Goal: Task Accomplishment & Management: Manage account settings

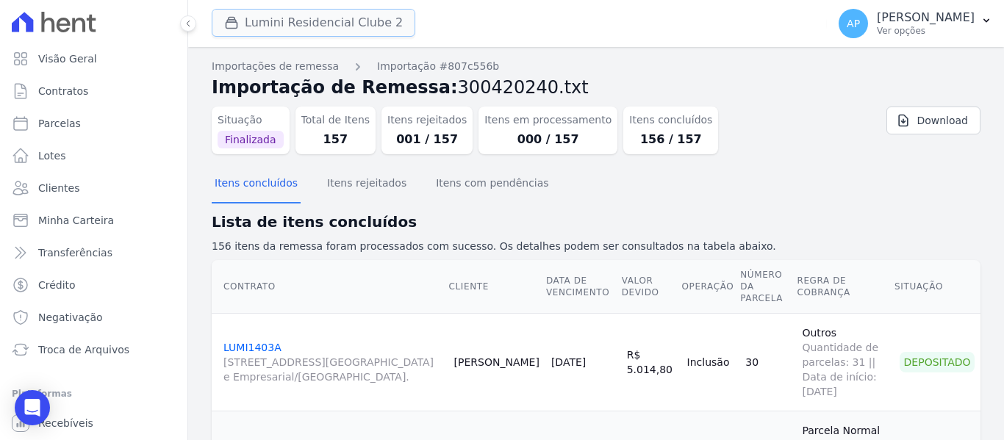
click at [369, 12] on button "Lumini Residencial Clube 2" at bounding box center [314, 23] width 204 height 28
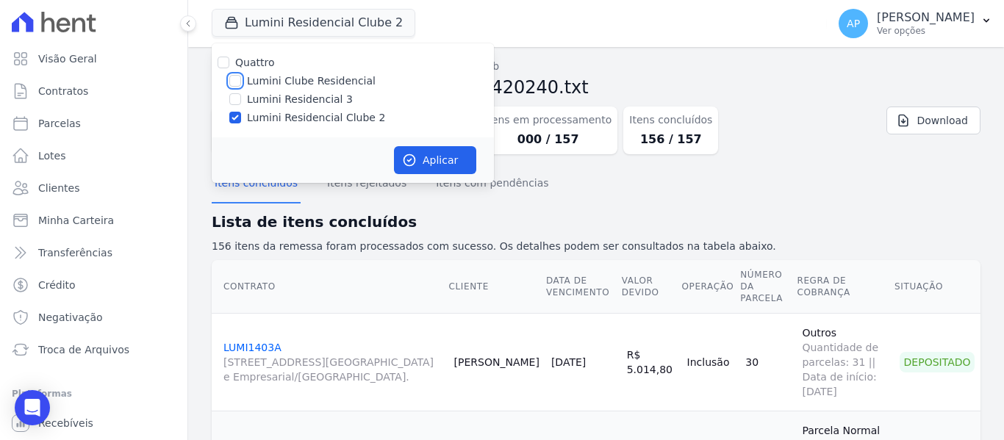
click at [235, 83] on input "Lumini Clube Residencial" at bounding box center [235, 81] width 12 height 12
checkbox input "true"
click at [237, 121] on input "Lumini Residencial Clube 2" at bounding box center [235, 118] width 12 height 12
checkbox input "false"
click at [403, 150] on button "Aplicar" at bounding box center [435, 160] width 82 height 28
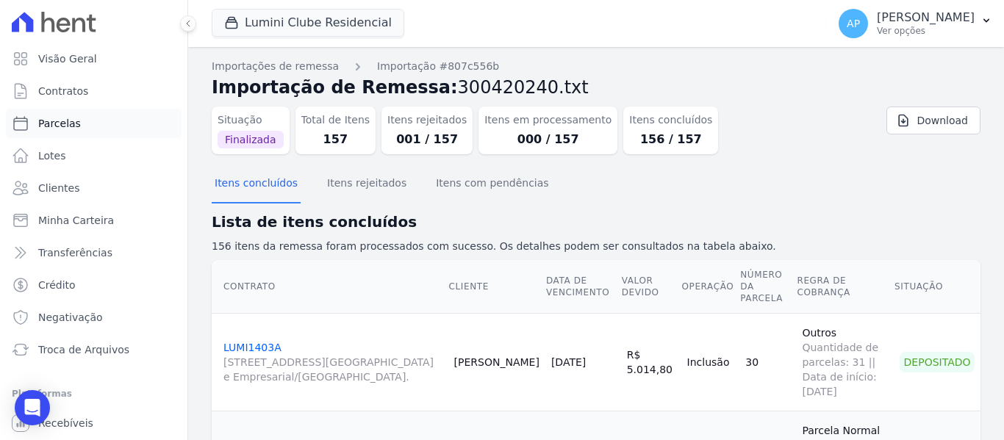
click at [94, 122] on link "Parcelas" at bounding box center [94, 123] width 176 height 29
select select
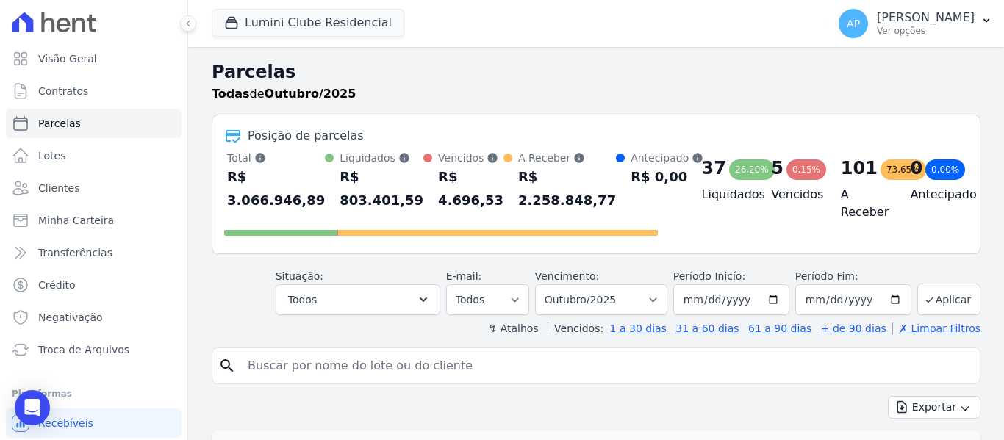
click at [396, 373] on input "search" at bounding box center [606, 365] width 735 height 29
paste input "LUMI1709A"
type input "LUMI1709A"
select select
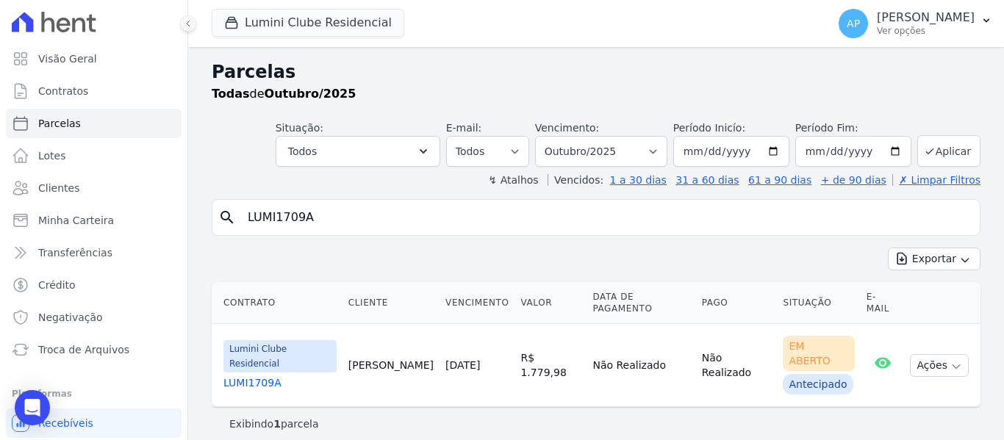
click at [271, 376] on link "LUMI1709A" at bounding box center [280, 383] width 113 height 15
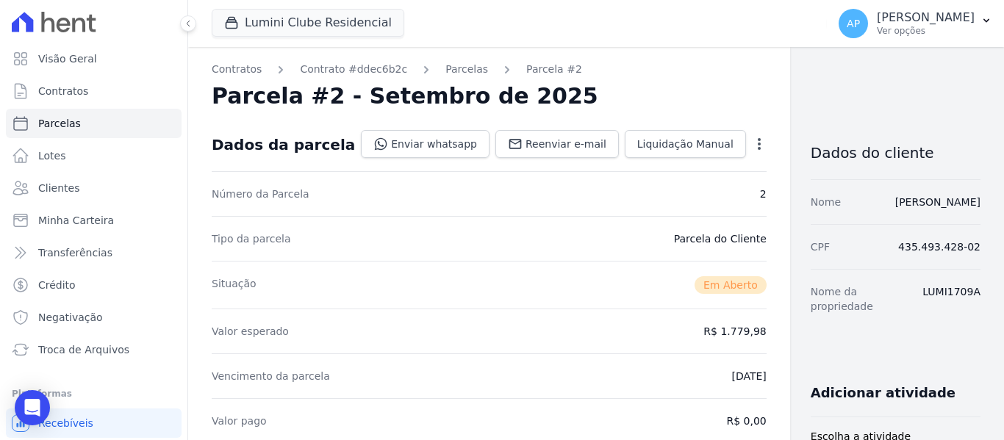
click at [752, 148] on icon "button" at bounding box center [759, 144] width 15 height 15
click at [632, 166] on link "Alterar" at bounding box center [696, 164] width 129 height 26
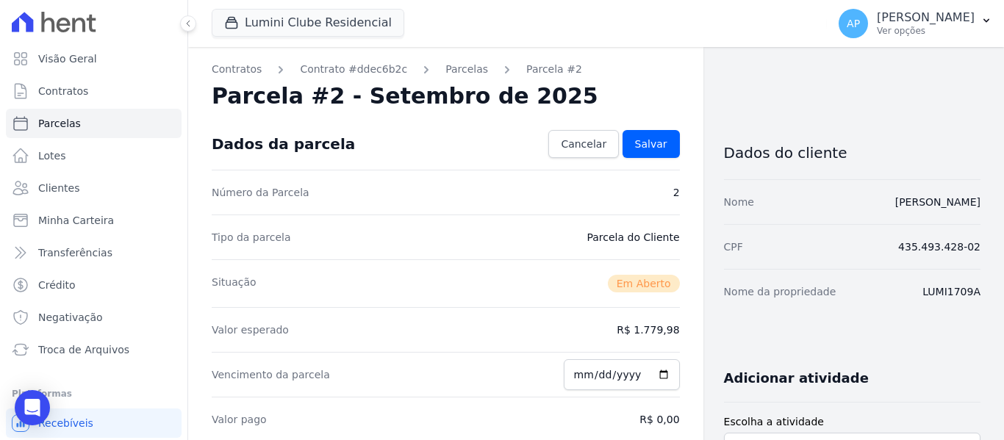
scroll to position [221, 0]
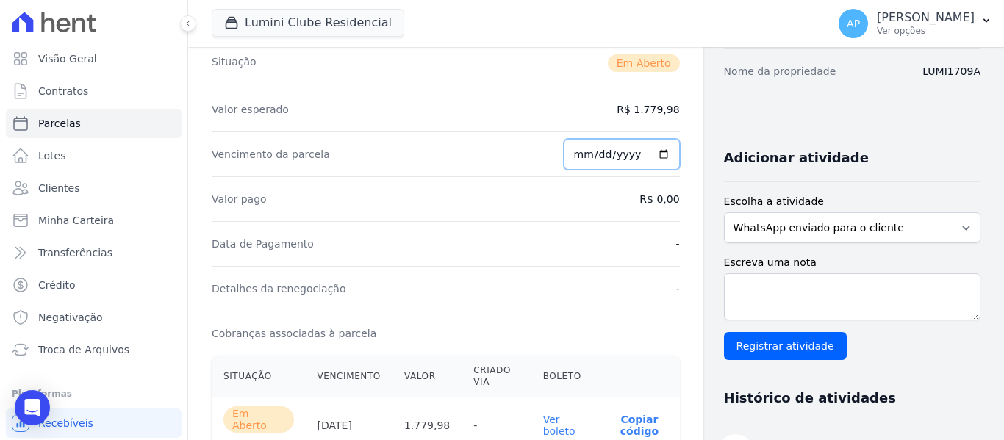
click at [580, 153] on input "[DATE]" at bounding box center [622, 154] width 116 height 31
type input "[DATE]"
click at [526, 240] on div "Data de Pagamento -" at bounding box center [446, 243] width 468 height 45
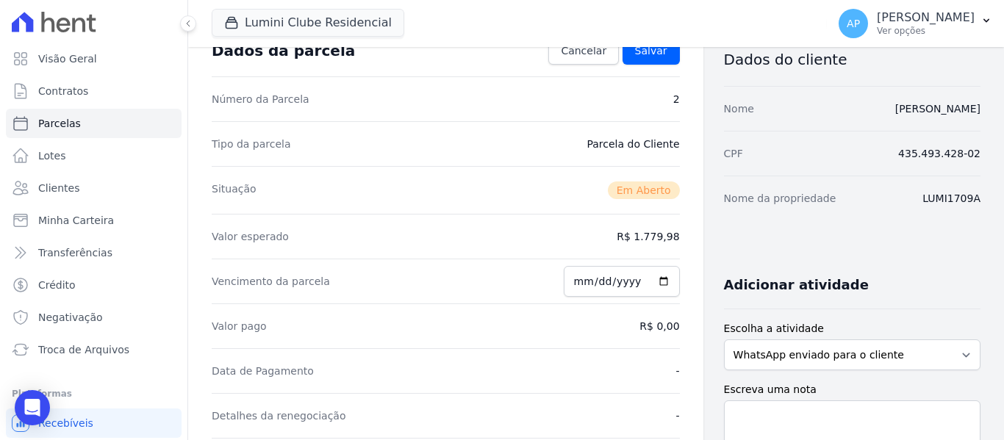
scroll to position [0, 0]
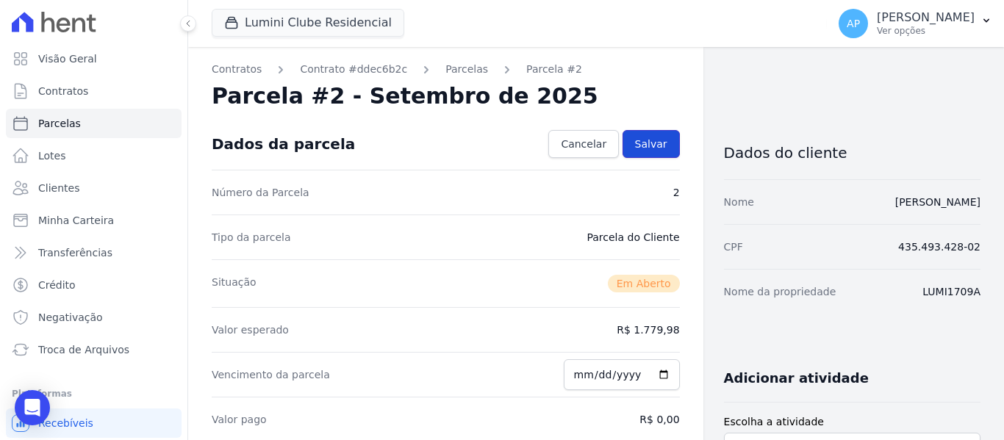
click at [661, 146] on link "Salvar" at bounding box center [651, 144] width 57 height 28
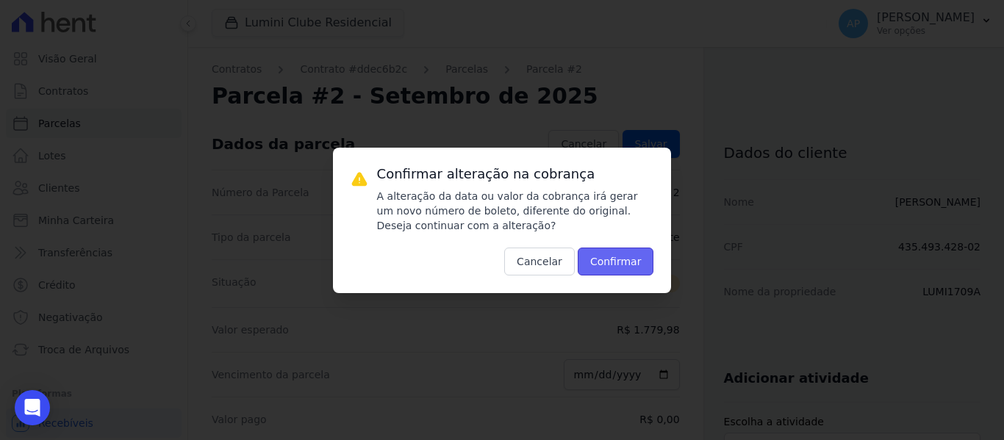
click at [601, 258] on button "Confirmar" at bounding box center [616, 262] width 76 height 28
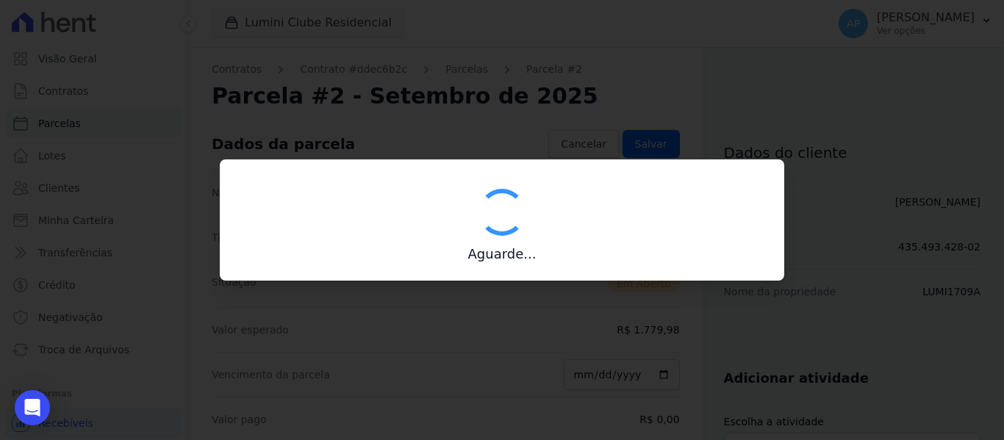
type input "00190000090335103300000686271172812270000177998"
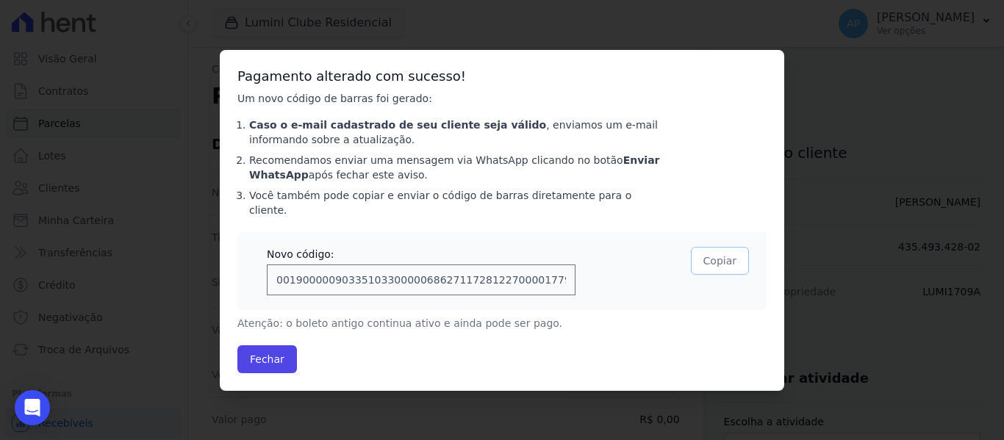
click at [712, 254] on button "Copiar" at bounding box center [720, 261] width 58 height 28
click at [266, 353] on button "Fechar" at bounding box center [267, 360] width 60 height 28
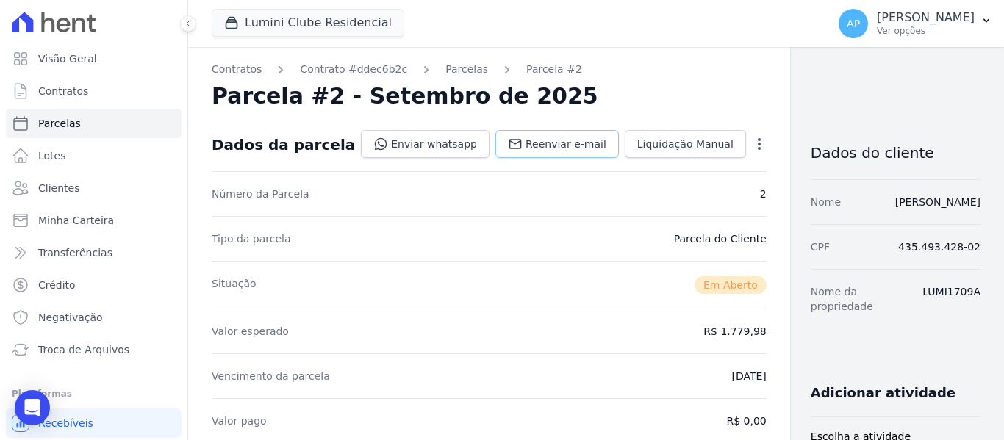
click at [526, 149] on span "Reenviar e-mail" at bounding box center [566, 144] width 81 height 15
click at [74, 65] on span "Visão Geral" at bounding box center [67, 58] width 59 height 15
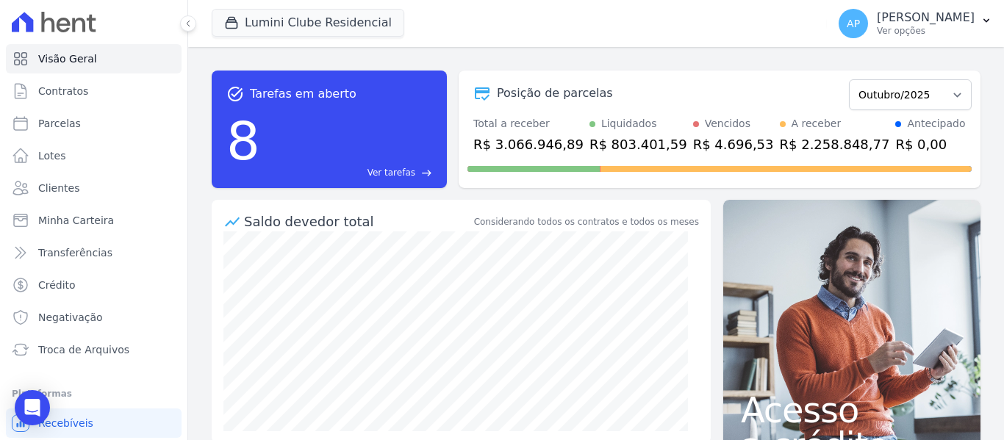
click at [412, 174] on span "Ver tarefas" at bounding box center [392, 172] width 48 height 13
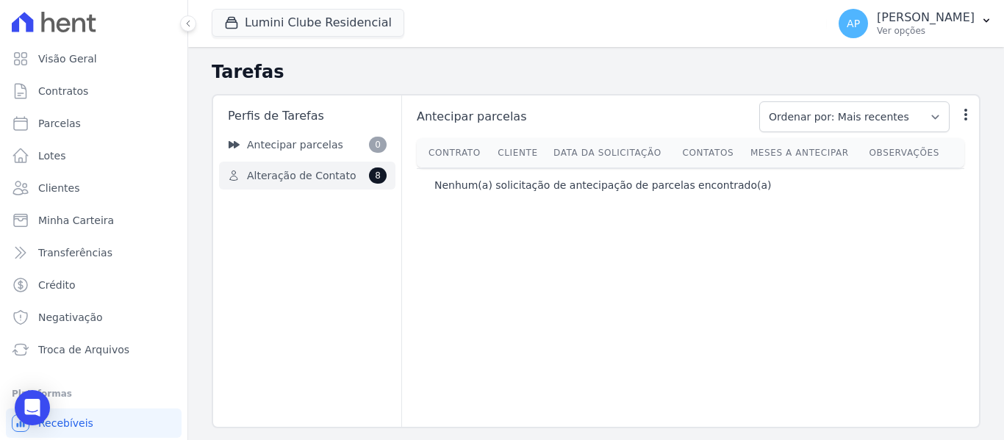
click at [315, 174] on span "Alteração de Contato" at bounding box center [301, 175] width 109 height 15
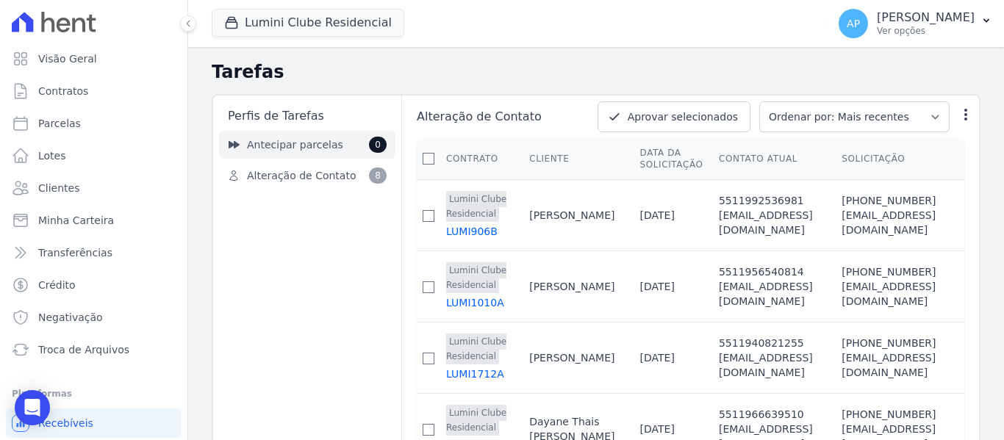
click at [301, 146] on span "Antecipar parcelas" at bounding box center [295, 144] width 96 height 15
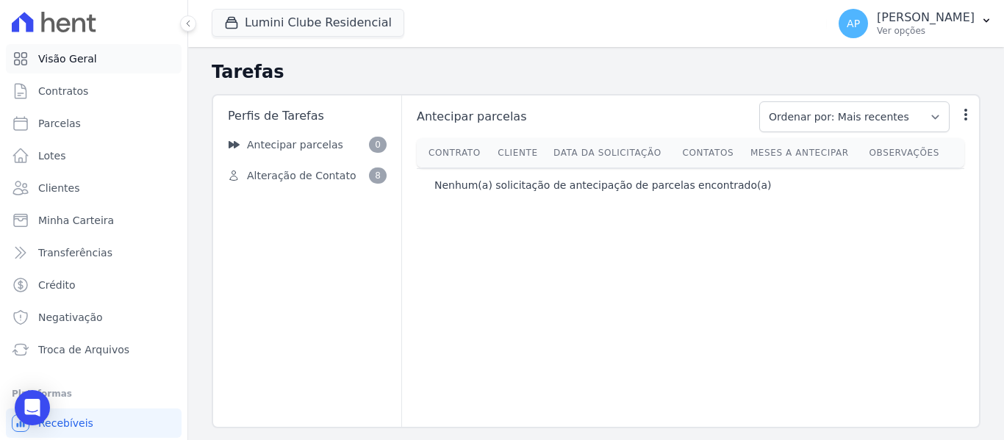
click at [128, 47] on link "Visão Geral" at bounding box center [94, 58] width 176 height 29
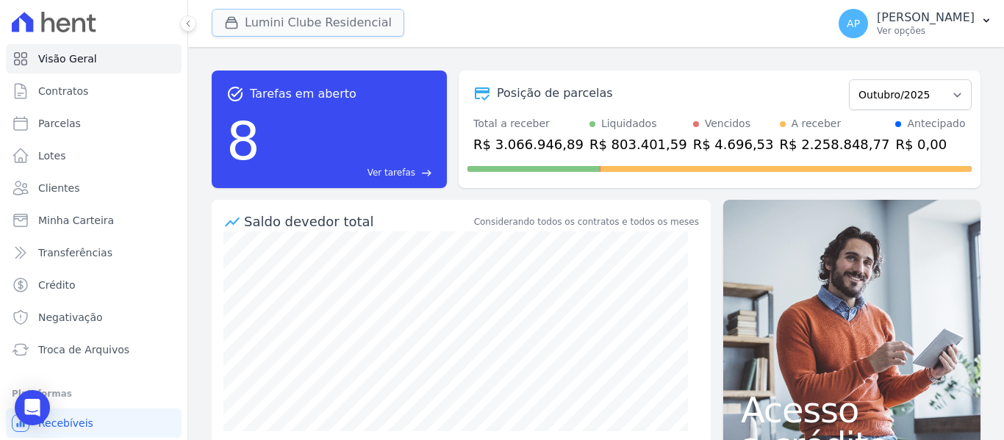
click at [339, 24] on button "Lumini Clube Residencial" at bounding box center [308, 23] width 193 height 28
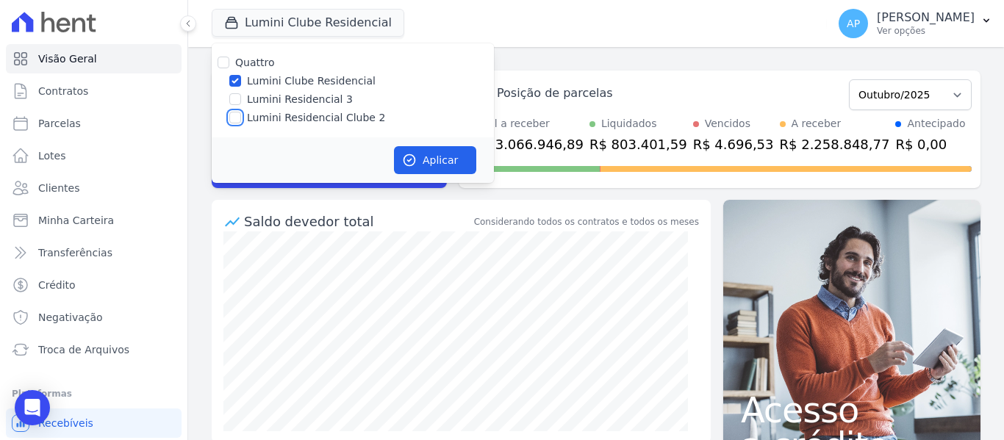
click at [233, 112] on input "Lumini Residencial Clube 2" at bounding box center [235, 118] width 12 height 12
checkbox input "true"
click at [235, 81] on input "Lumini Clube Residencial" at bounding box center [235, 81] width 12 height 12
checkbox input "false"
click at [407, 168] on button "Aplicar" at bounding box center [435, 160] width 82 height 28
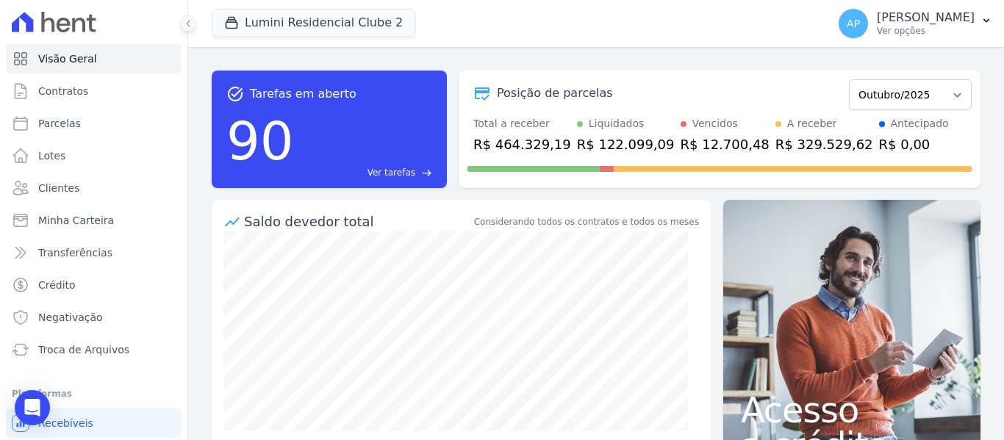
click at [406, 168] on span "Ver tarefas" at bounding box center [392, 172] width 48 height 13
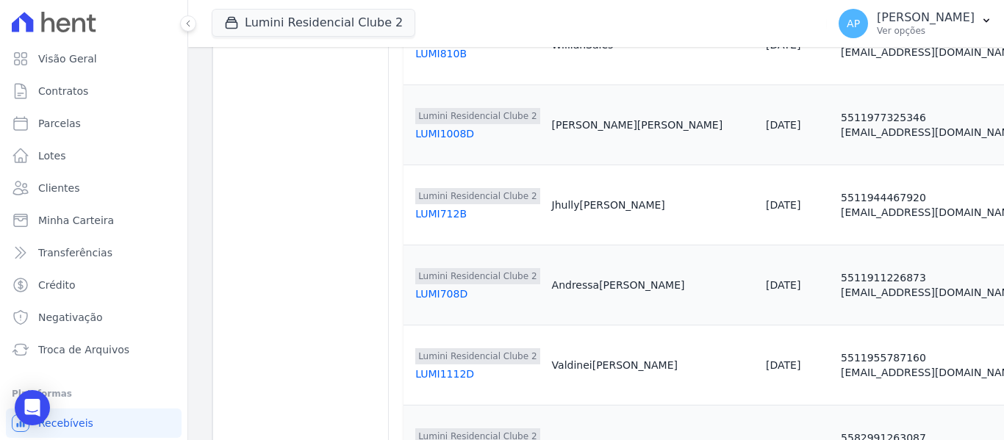
drag, startPoint x: 523, startPoint y: 428, endPoint x: 571, endPoint y: 423, distance: 48.8
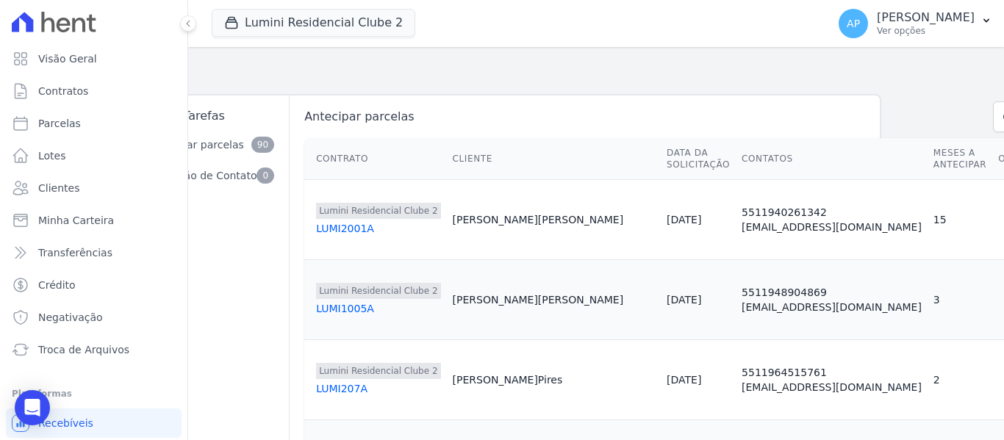
scroll to position [0, 171]
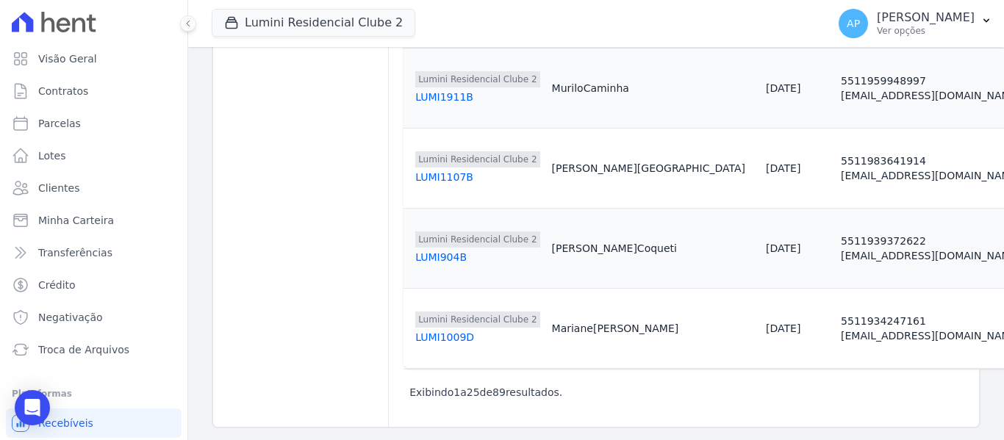
scroll to position [1876, 167]
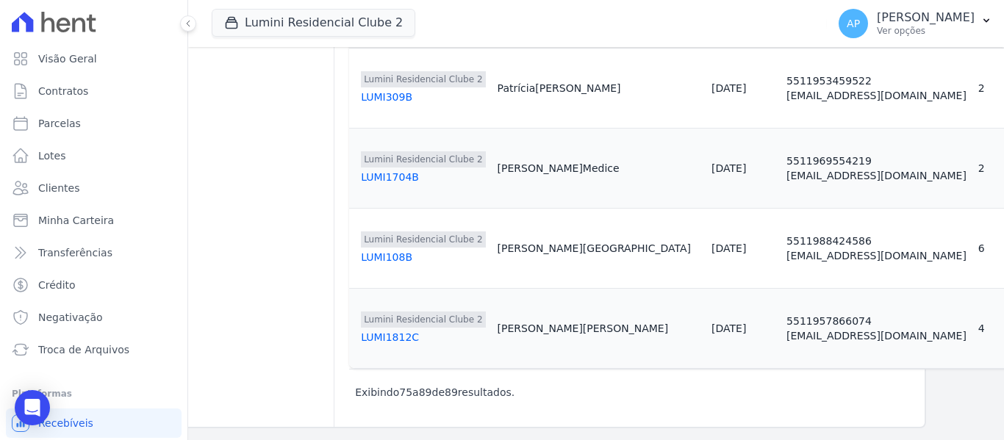
scroll to position [944, 147]
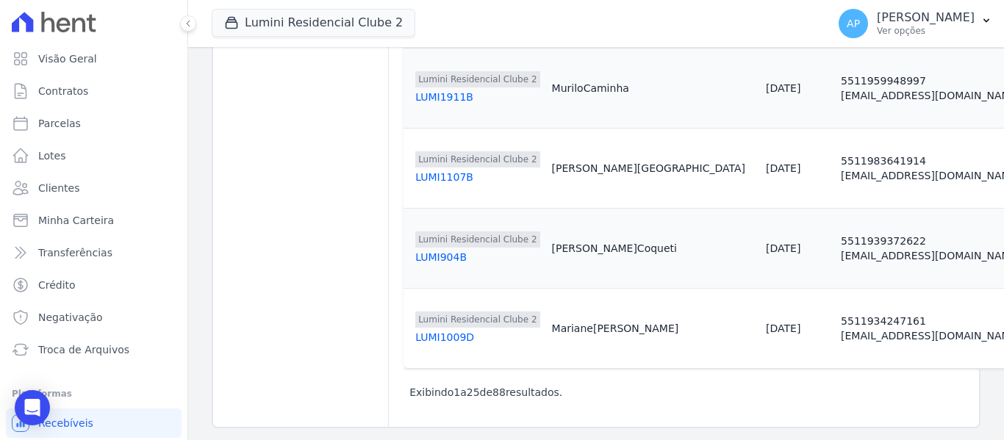
scroll to position [1876, 167]
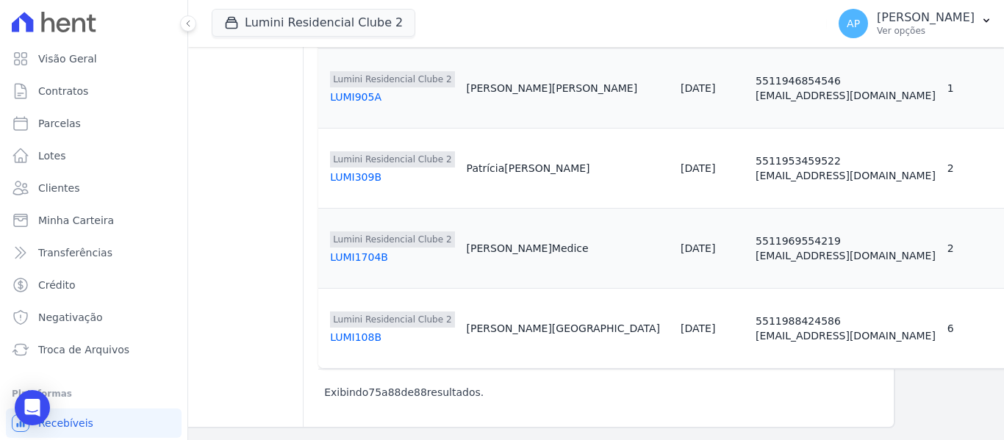
scroll to position [864, 140]
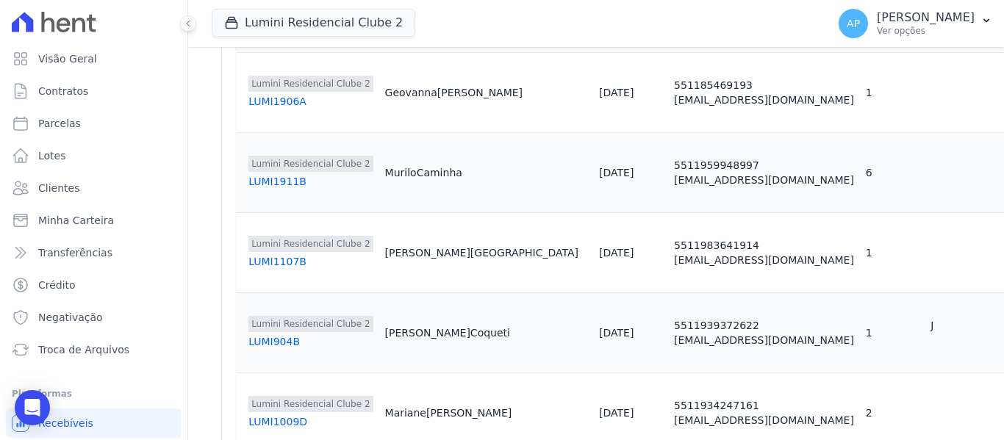
scroll to position [1876, 167]
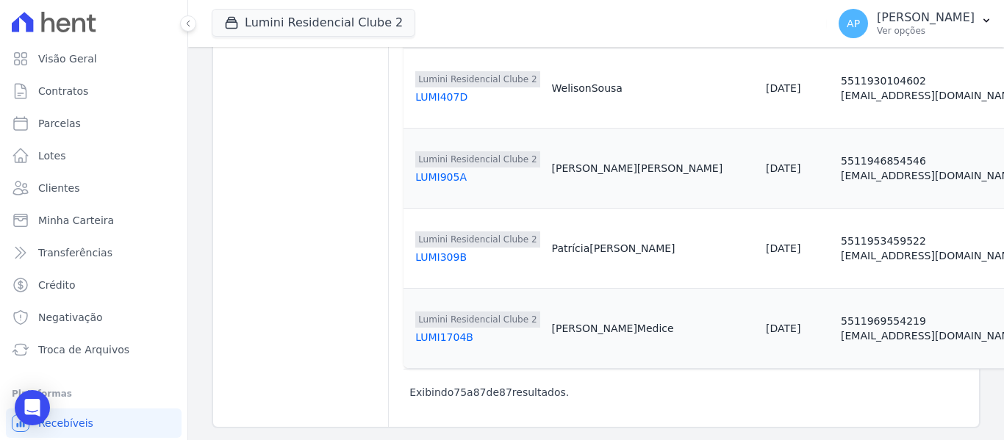
scroll to position [784, 140]
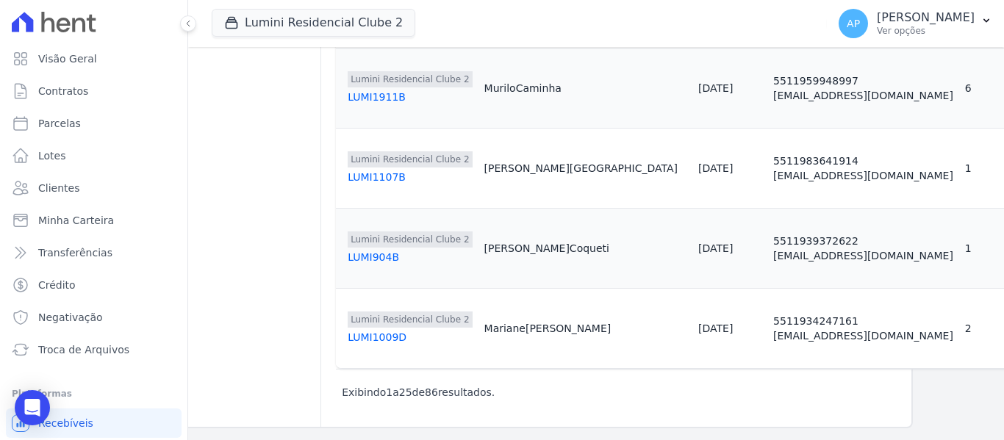
scroll to position [1876, 167]
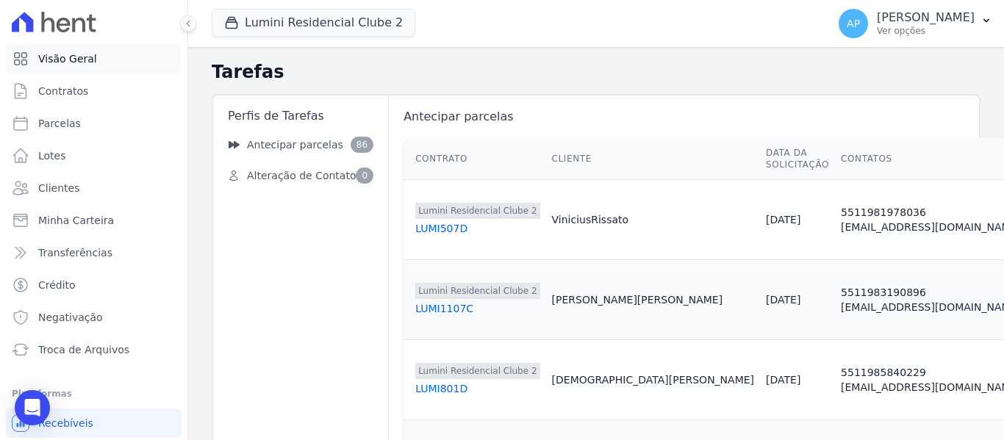
click at [102, 58] on link "Visão Geral" at bounding box center [94, 58] width 176 height 29
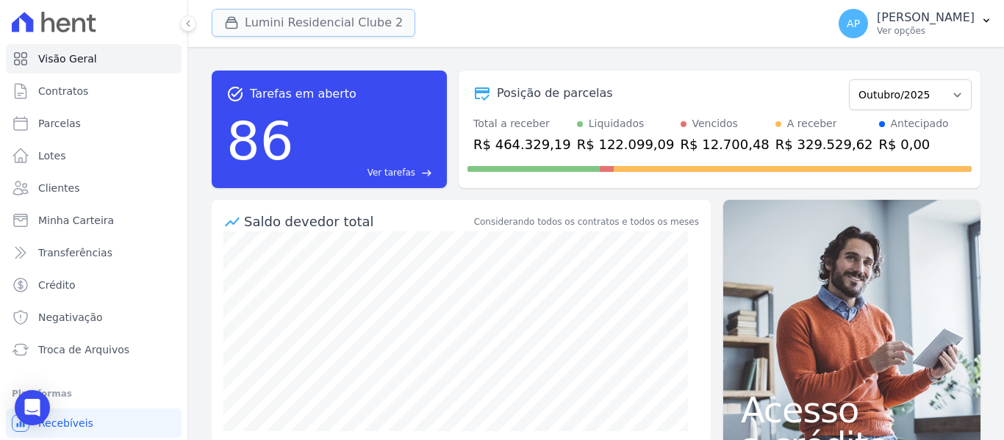
click at [279, 29] on button "Lumini Residencial Clube 2" at bounding box center [314, 23] width 204 height 28
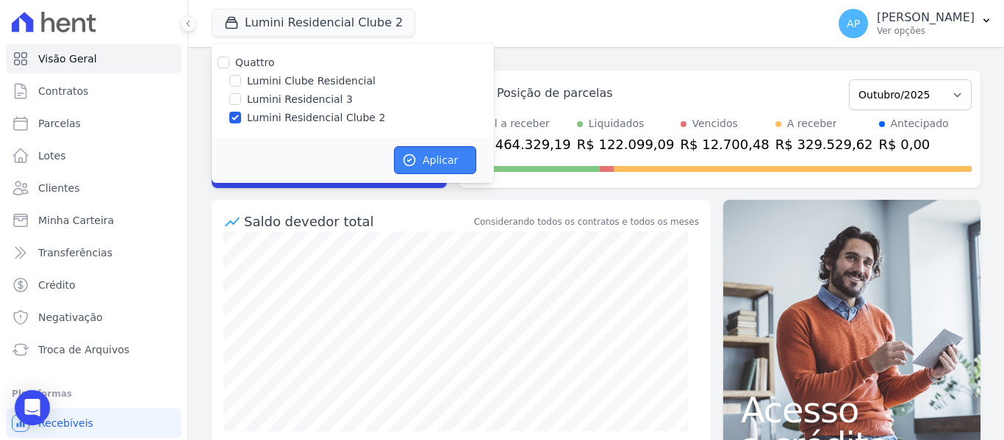
click at [429, 157] on button "Aplicar" at bounding box center [435, 160] width 82 height 28
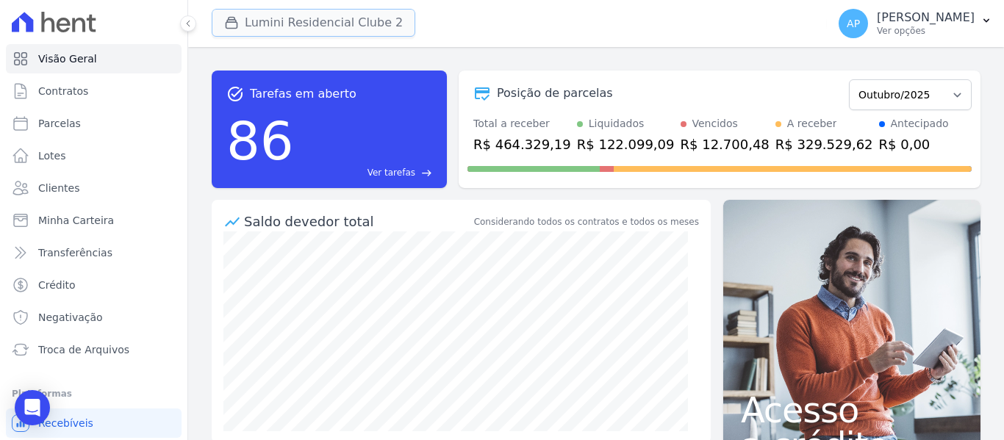
click at [232, 22] on icon "button" at bounding box center [231, 23] width 11 height 11
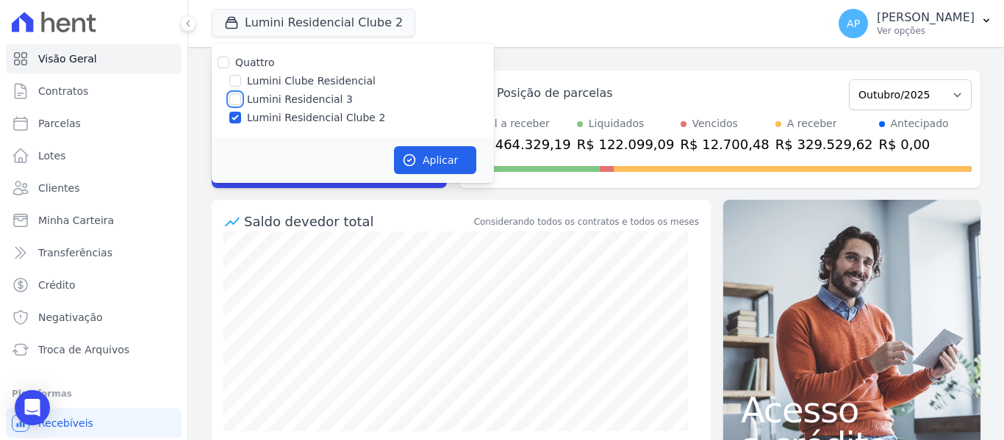
click at [239, 100] on input "Lumini Residencial 3" at bounding box center [235, 99] width 12 height 12
checkbox input "true"
click at [240, 116] on input "Lumini Residencial Clube 2" at bounding box center [235, 118] width 12 height 12
checkbox input "false"
click at [445, 166] on button "Aplicar" at bounding box center [435, 160] width 82 height 28
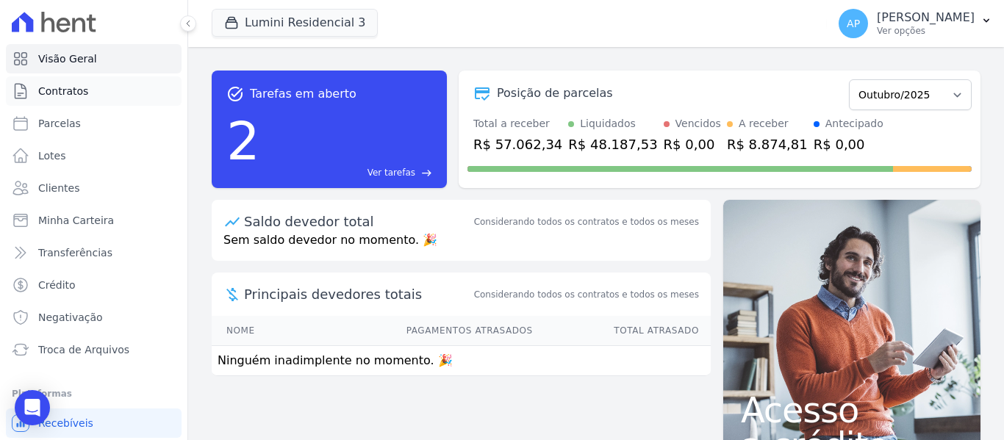
click at [62, 96] on span "Contratos" at bounding box center [63, 91] width 50 height 15
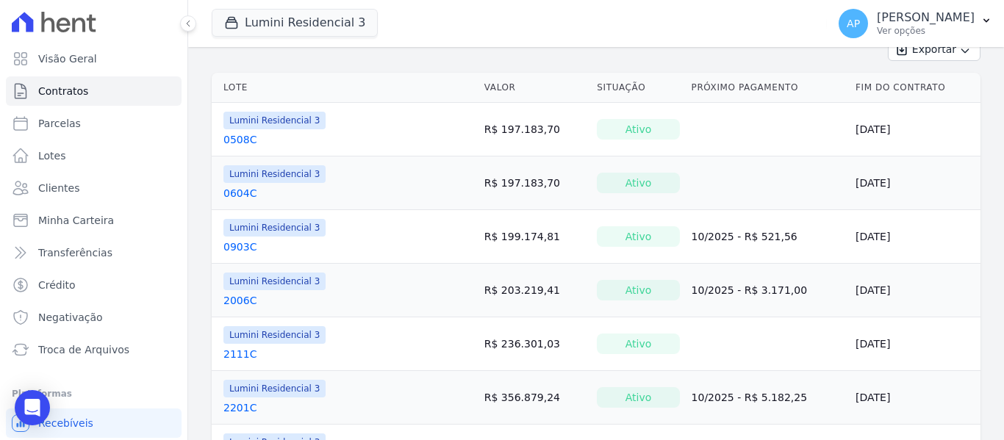
scroll to position [105, 0]
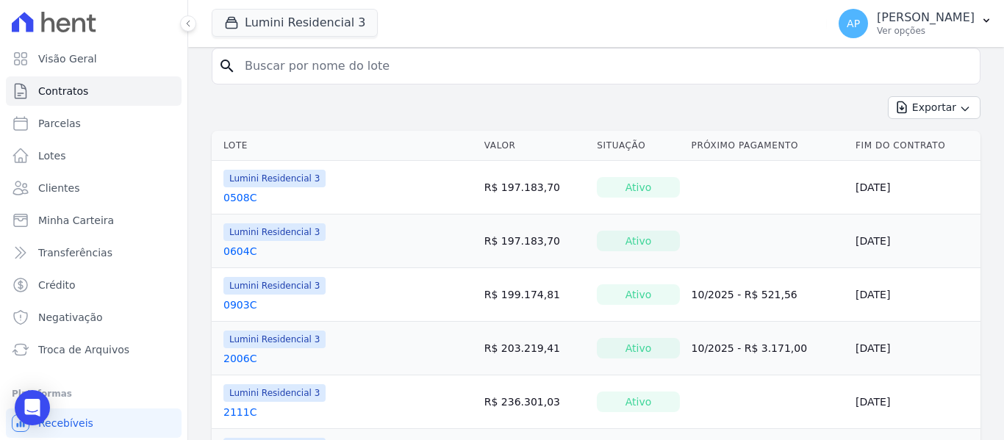
click at [245, 202] on link "0508C" at bounding box center [240, 197] width 33 height 15
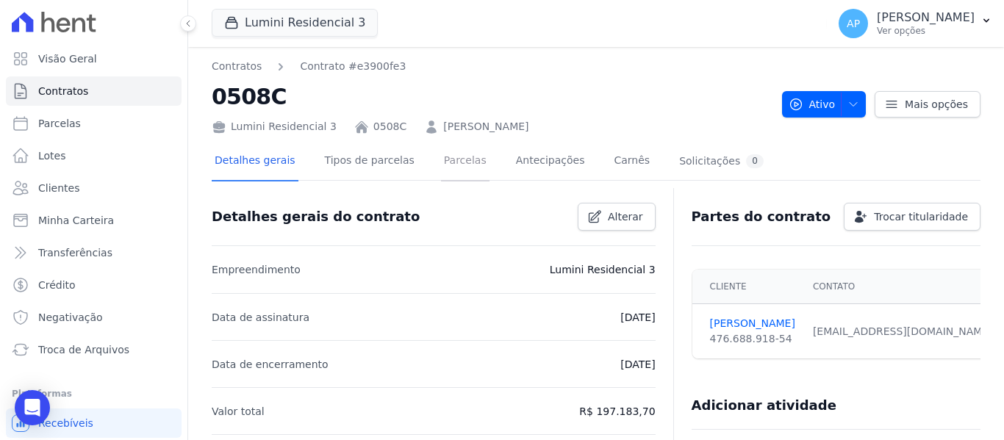
click at [457, 164] on link "Parcelas" at bounding box center [465, 162] width 49 height 39
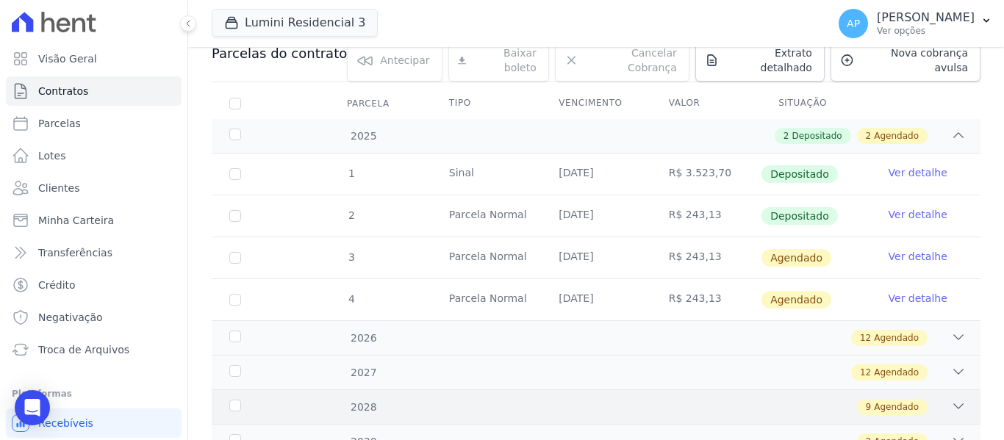
scroll to position [219, 0]
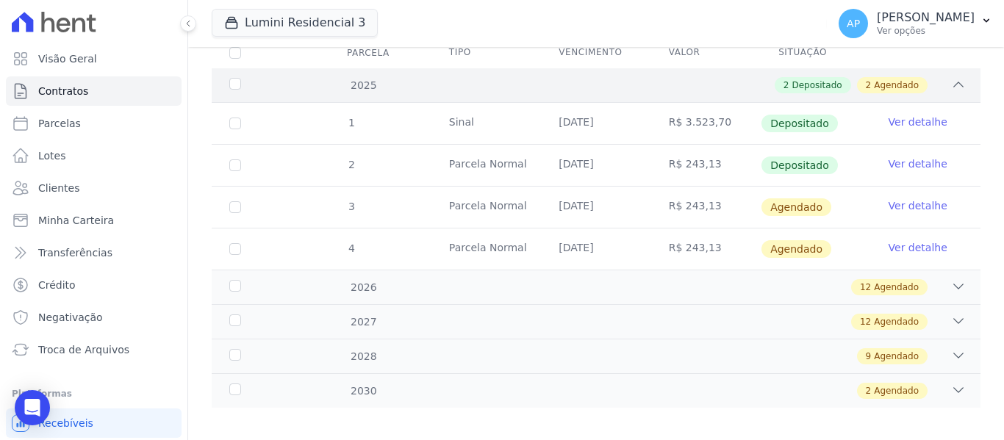
click at [951, 77] on icon at bounding box center [958, 84] width 15 height 15
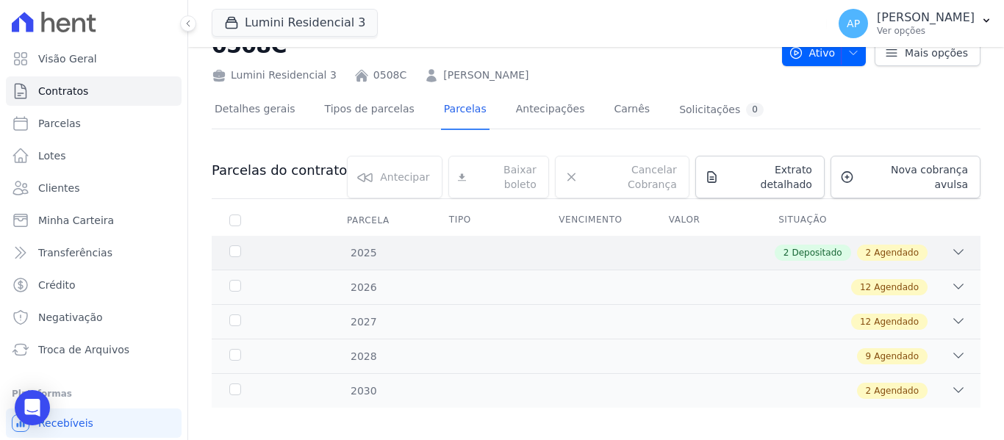
click at [951, 245] on icon at bounding box center [958, 252] width 15 height 15
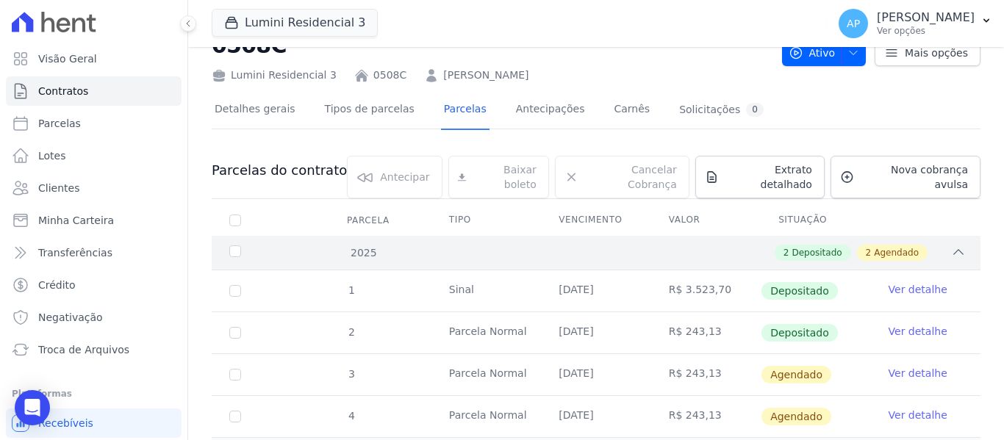
scroll to position [219, 0]
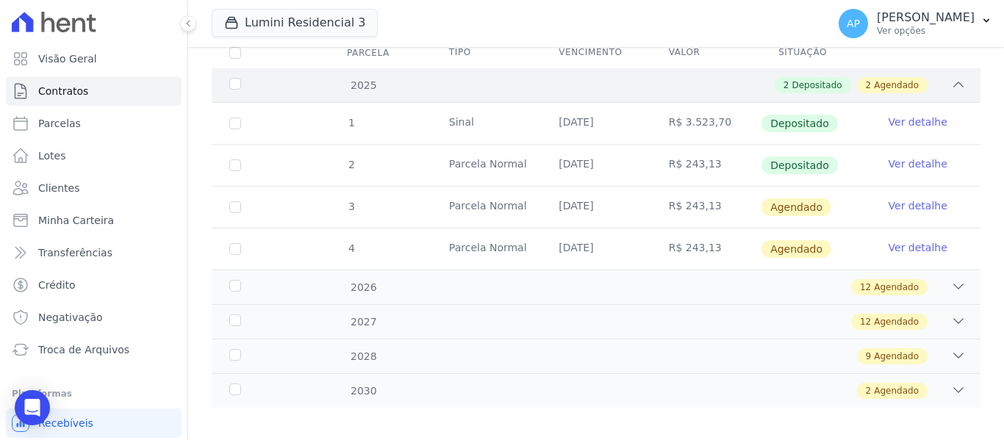
click at [951, 79] on icon at bounding box center [958, 84] width 15 height 15
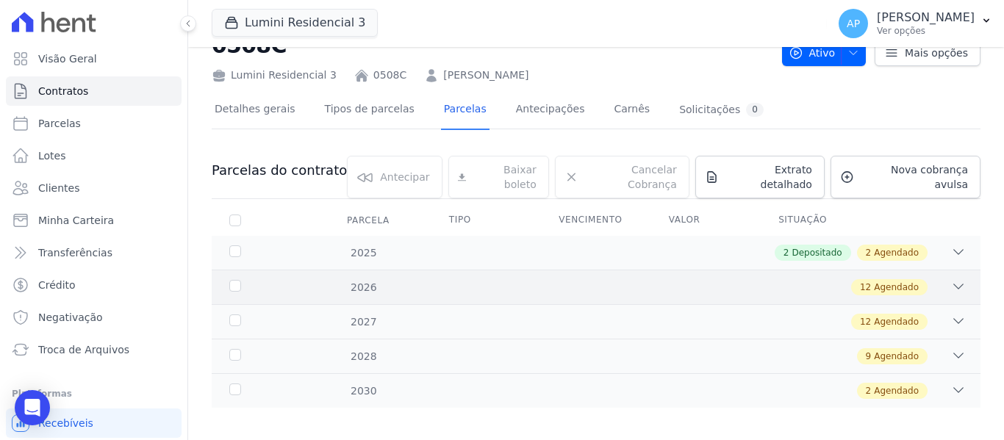
click at [951, 280] on icon at bounding box center [958, 286] width 15 height 15
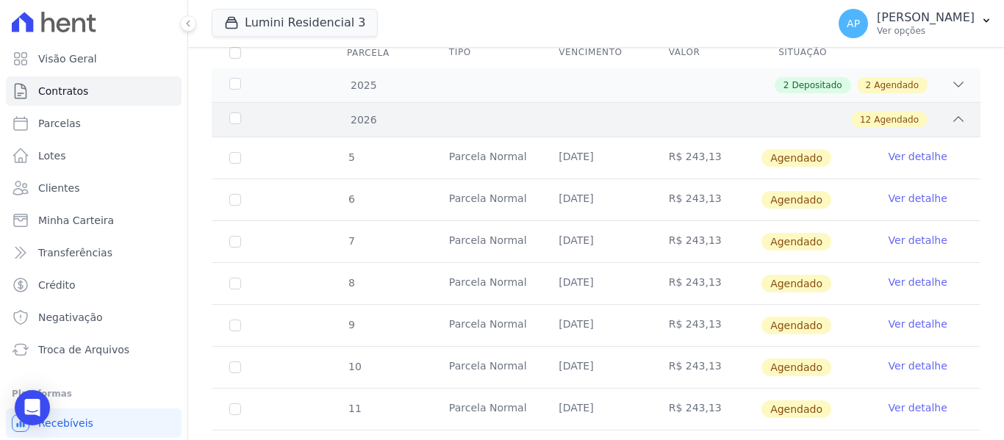
click at [951, 112] on icon at bounding box center [958, 119] width 15 height 15
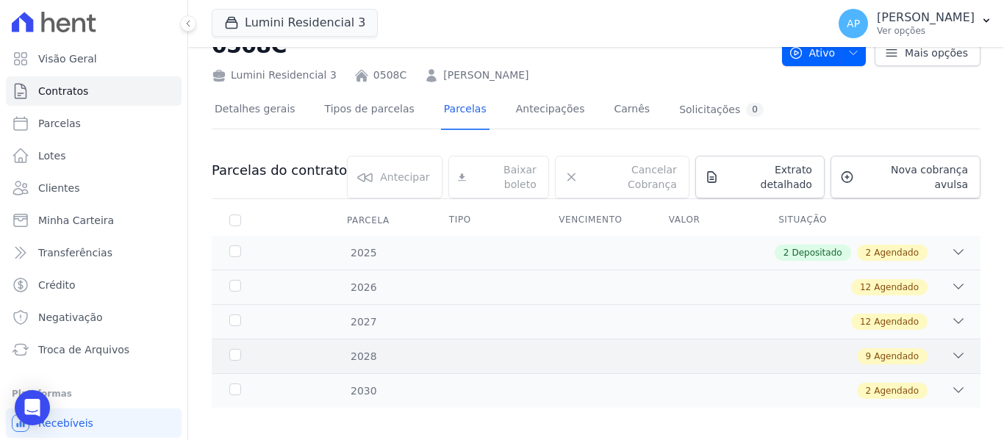
click at [926, 349] on div "9 Agendado" at bounding box center [633, 357] width 665 height 16
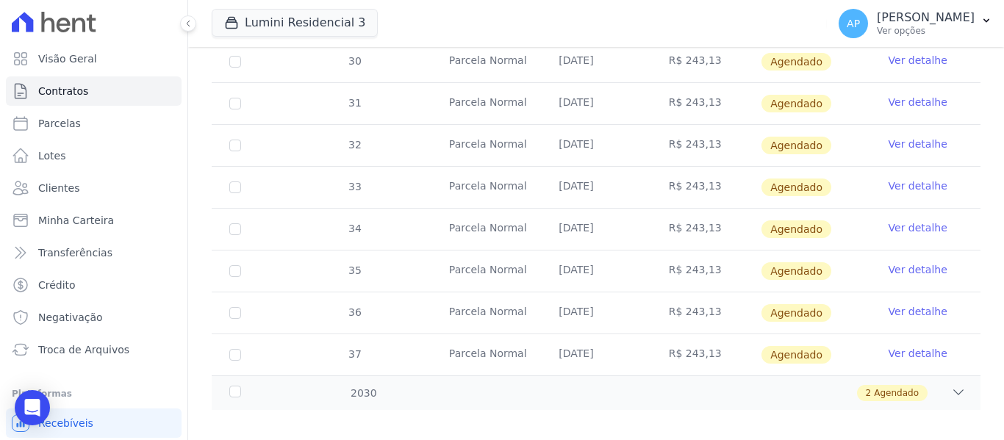
scroll to position [429, 0]
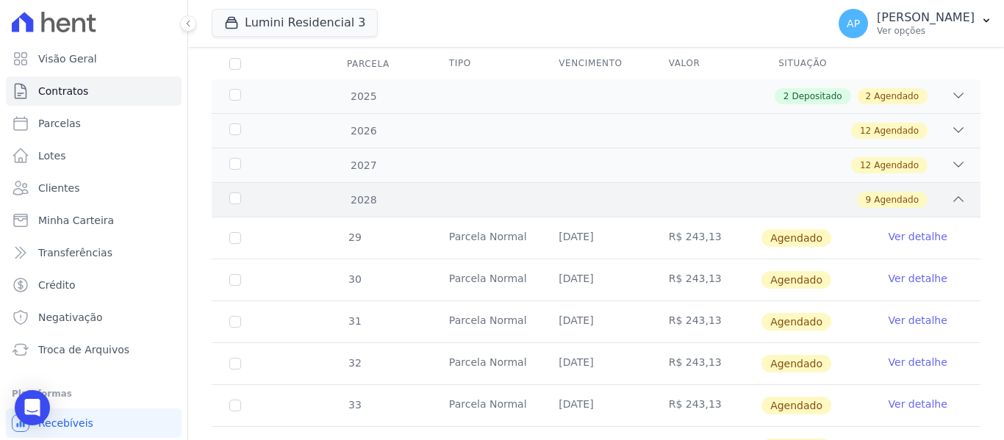
click at [924, 192] on div "9 Agendado" at bounding box center [633, 200] width 665 height 16
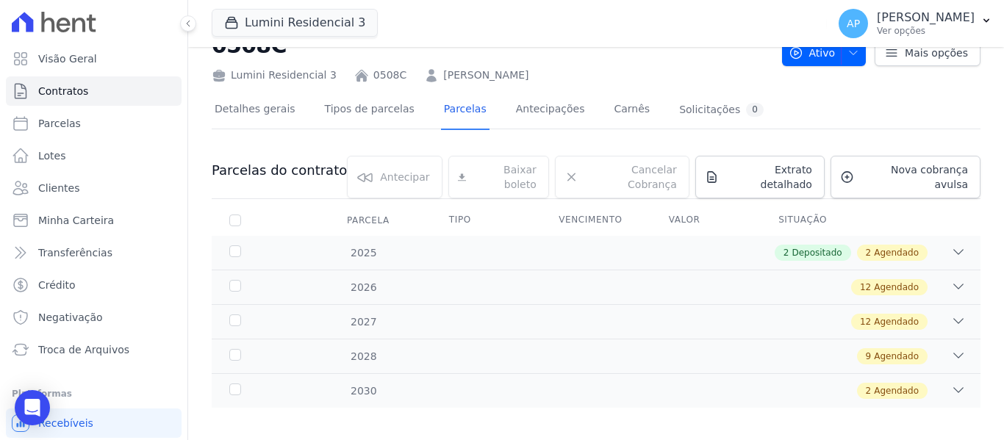
click at [891, 385] on span "Agendado" at bounding box center [896, 391] width 45 height 13
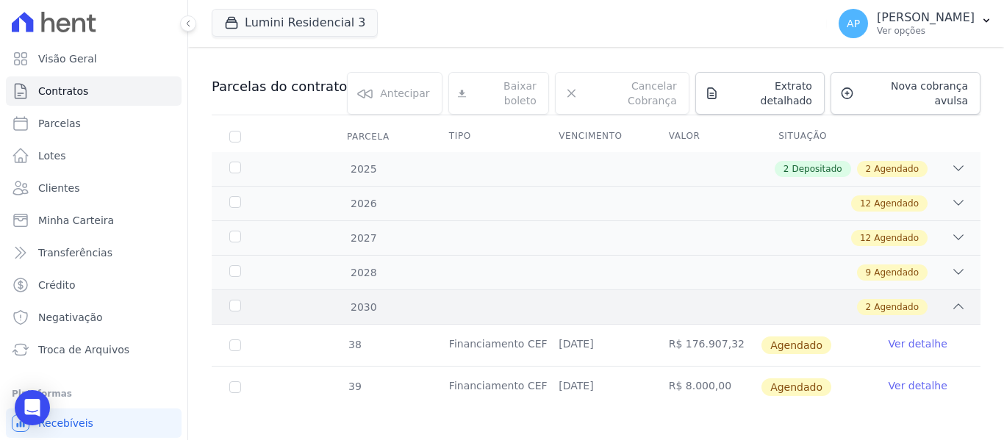
click at [896, 301] on span "Agendado" at bounding box center [896, 307] width 45 height 13
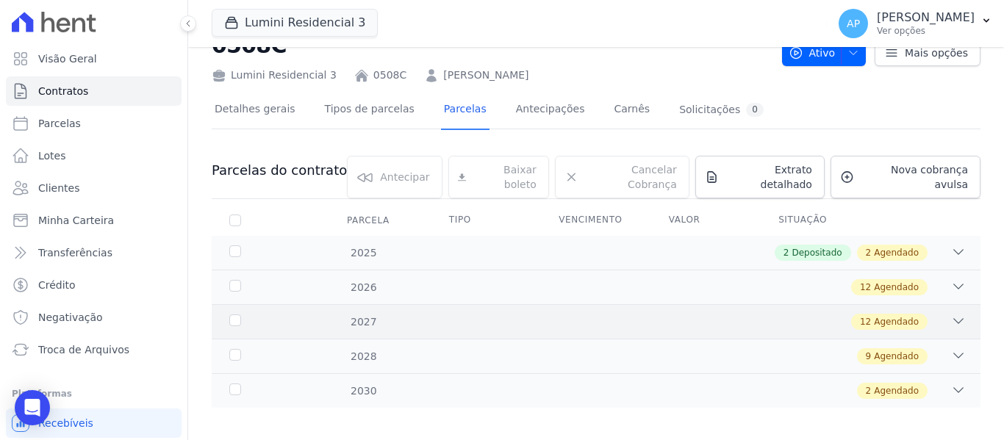
scroll to position [0, 0]
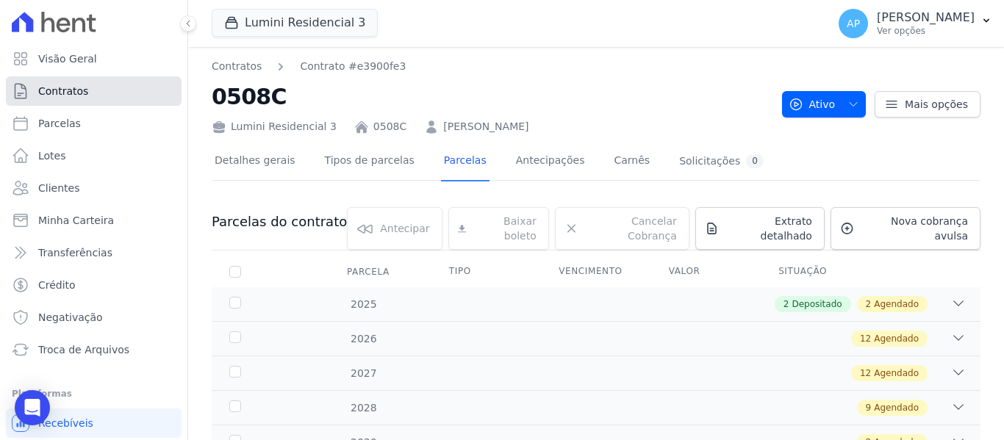
click at [71, 92] on span "Contratos" at bounding box center [63, 91] width 50 height 15
